Goal: Navigation & Orientation: Find specific page/section

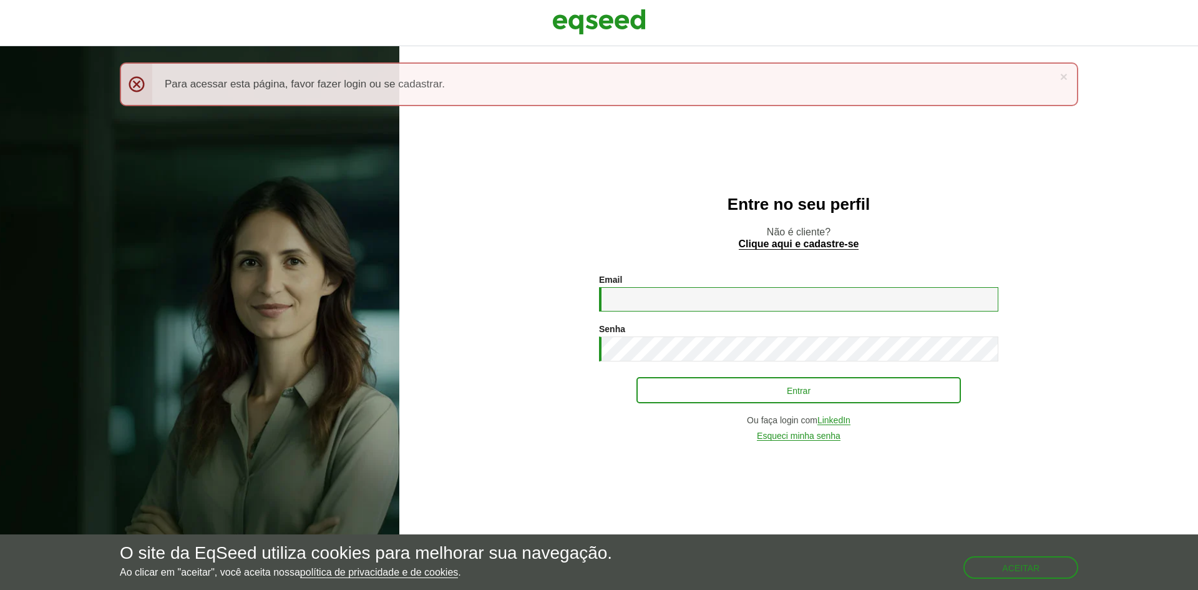
type input "**********"
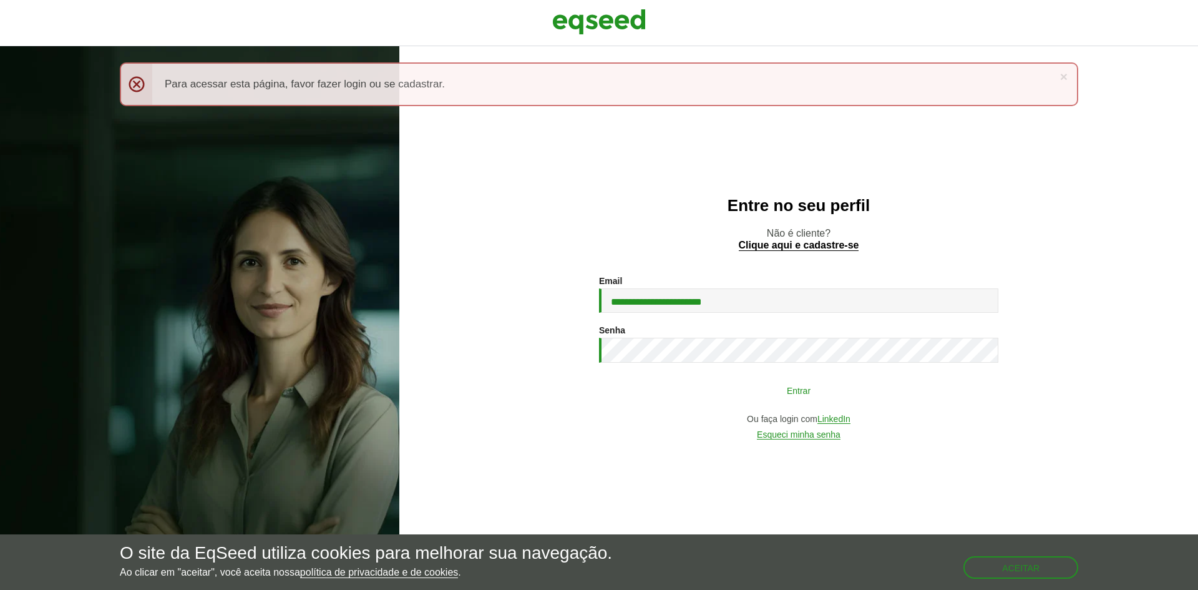
click at [760, 396] on button "Entrar" at bounding box center [799, 390] width 325 height 24
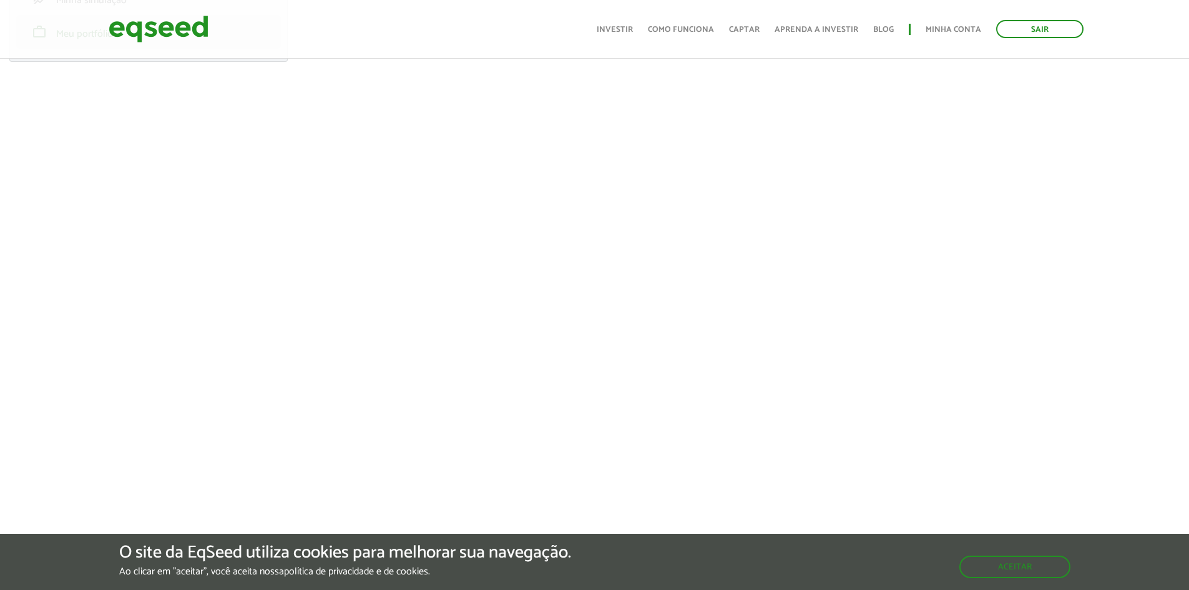
scroll to position [187, 0]
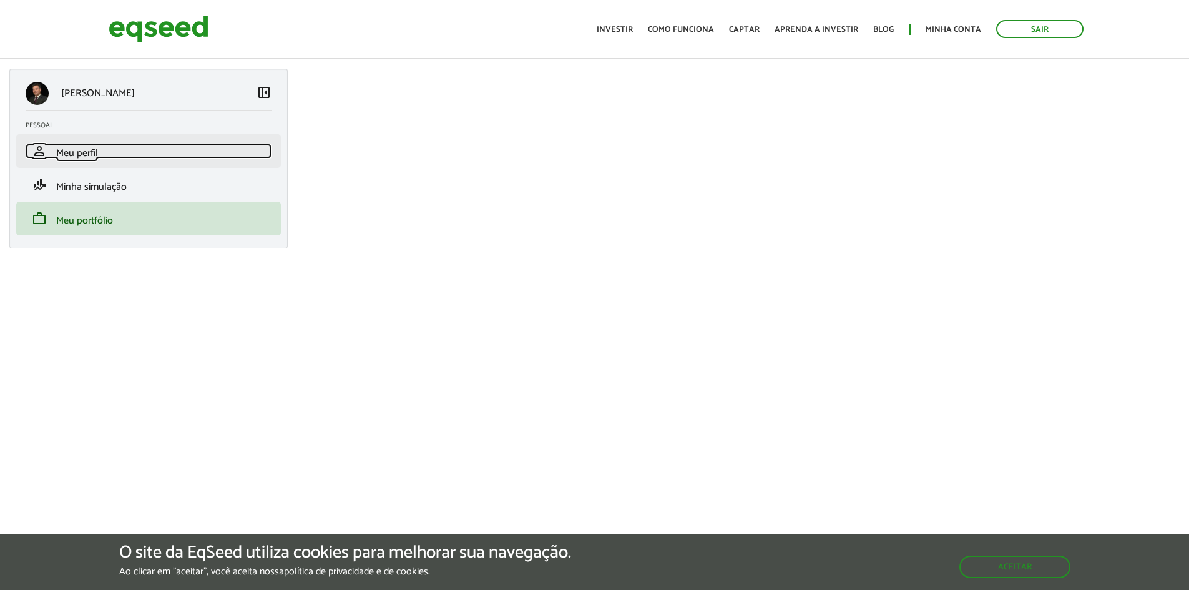
click at [83, 155] on span "Meu perfil" at bounding box center [77, 153] width 42 height 17
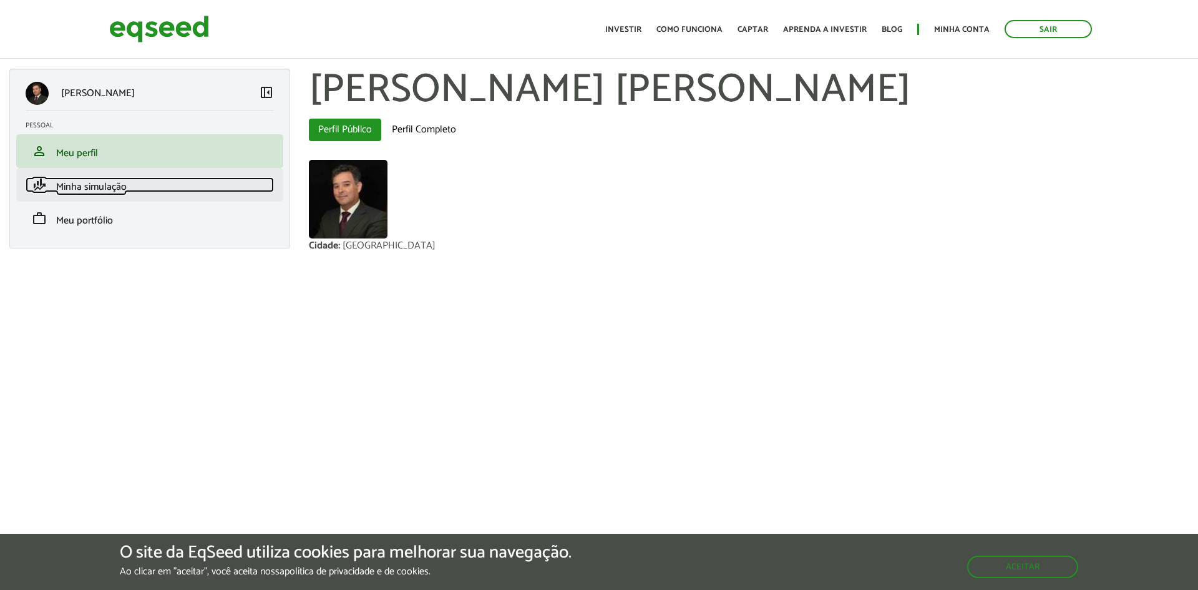
click at [147, 182] on link "finance_mode Minha simulação" at bounding box center [150, 184] width 248 height 15
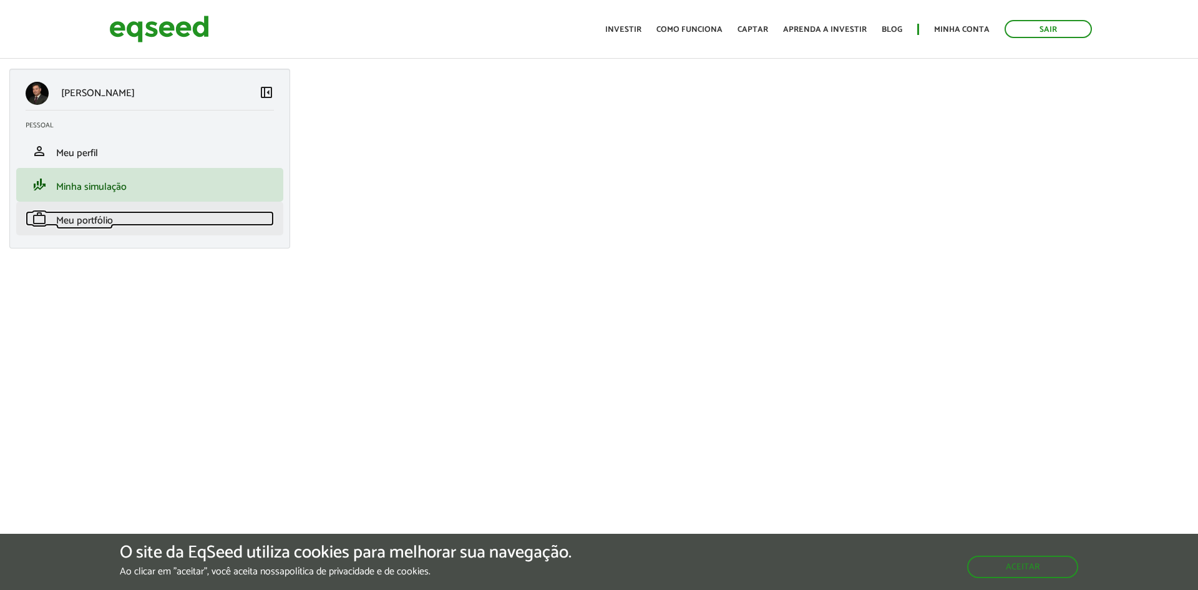
click at [117, 215] on link "work Meu portfólio" at bounding box center [150, 218] width 248 height 15
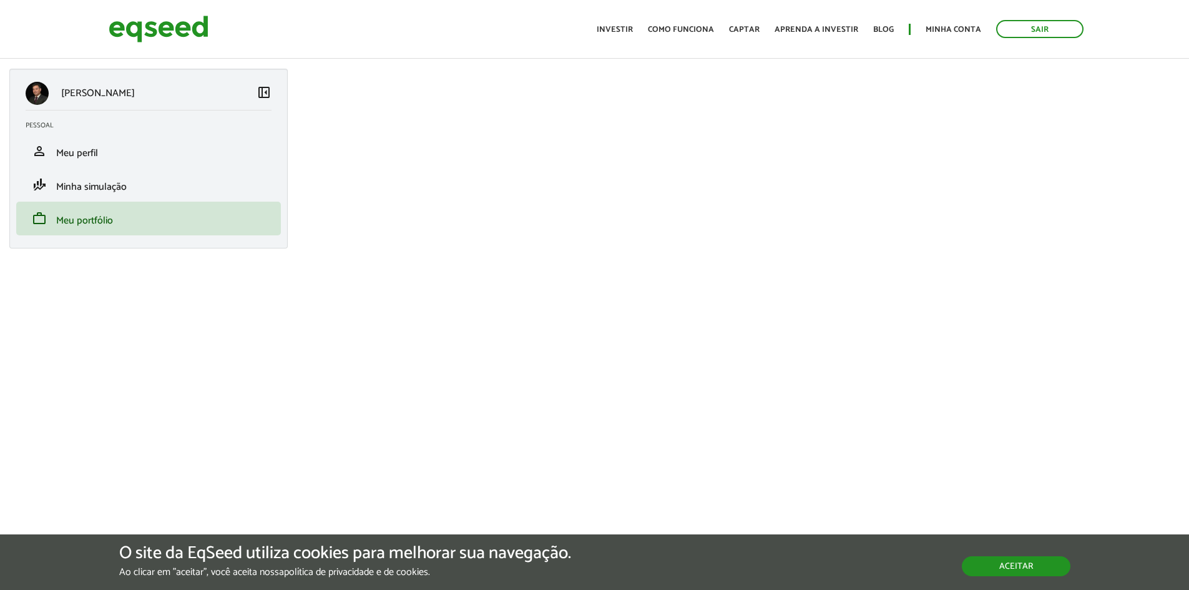
click at [1032, 564] on button "Aceitar" at bounding box center [1016, 566] width 109 height 20
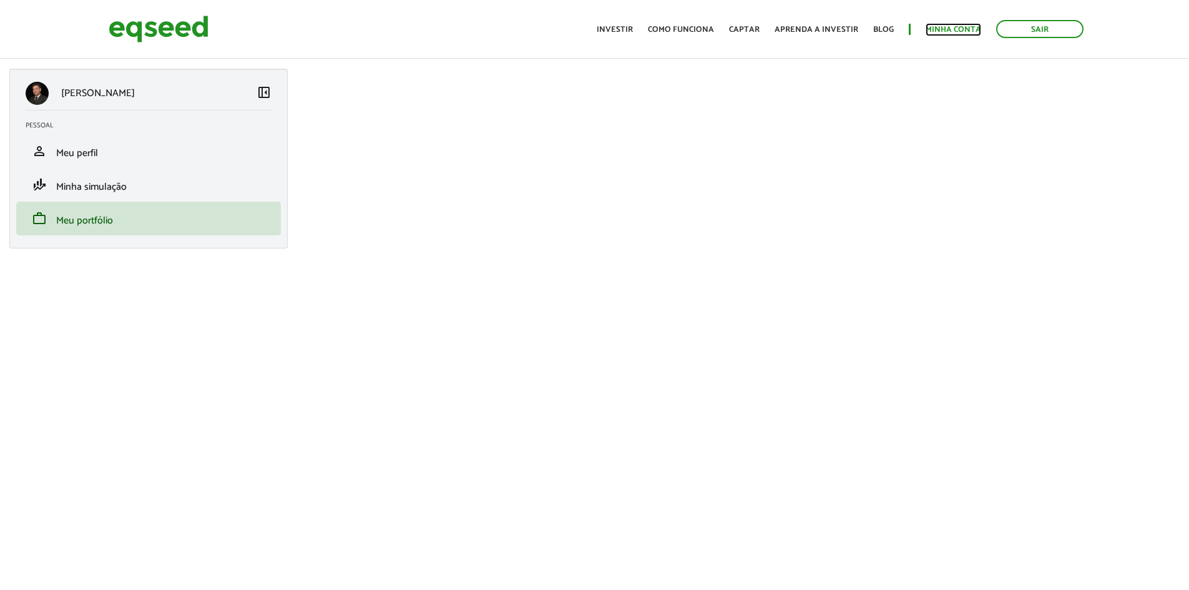
click at [975, 27] on link "Minha conta" at bounding box center [954, 30] width 56 height 8
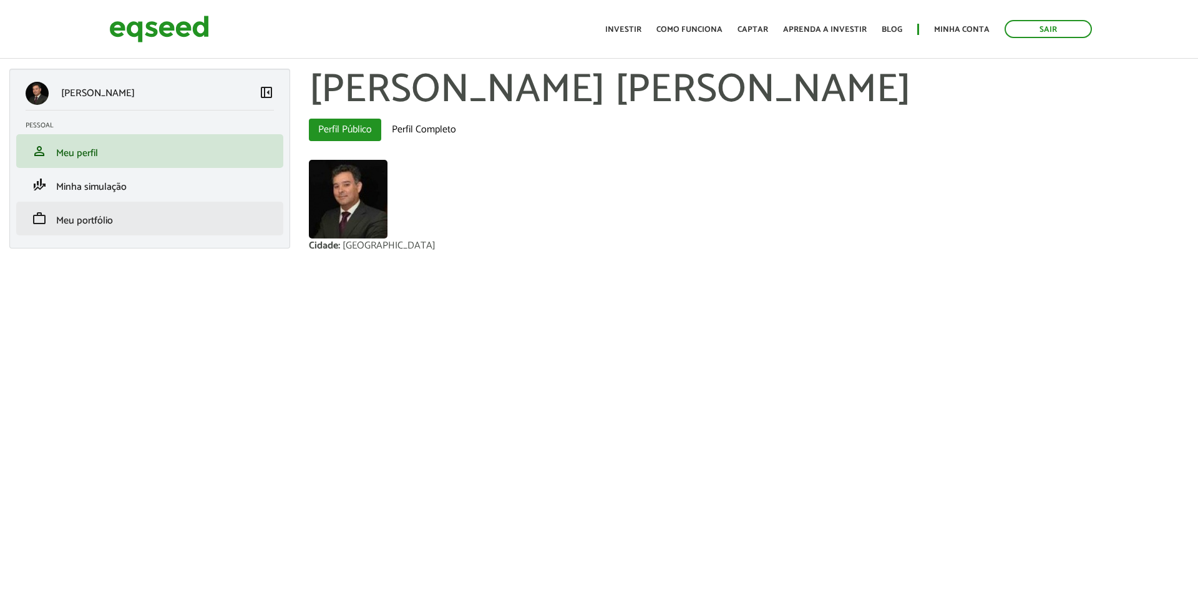
click at [119, 229] on li "work Meu portfólio" at bounding box center [149, 219] width 267 height 34
click at [58, 227] on span "Meu portfólio" at bounding box center [84, 220] width 57 height 17
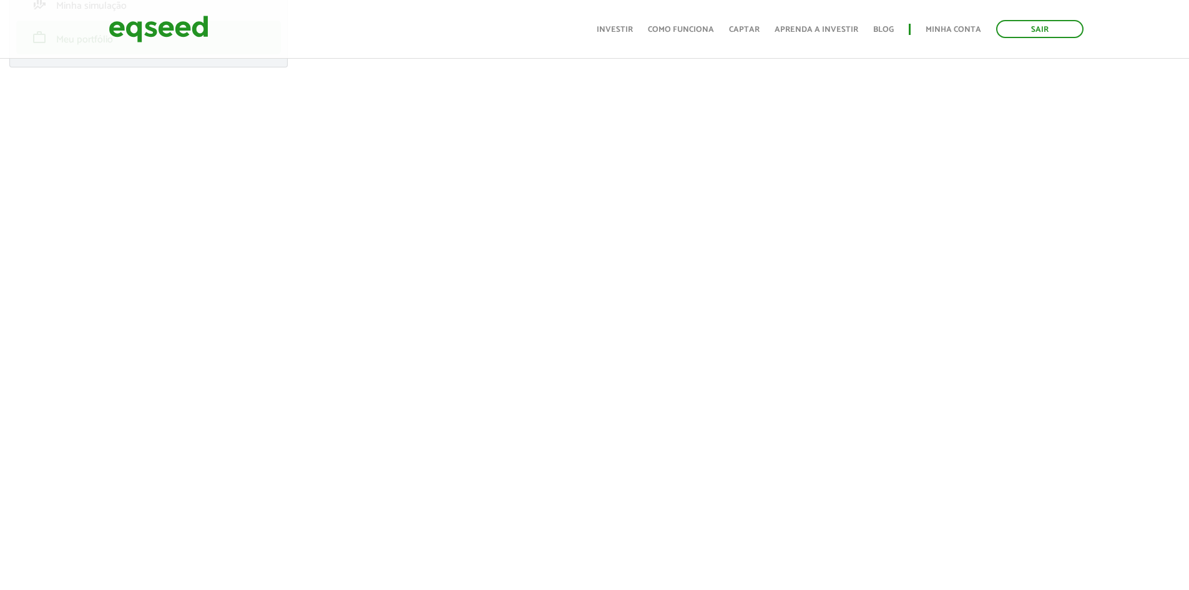
scroll to position [187, 0]
